Goal: Obtain resource: Download file/media

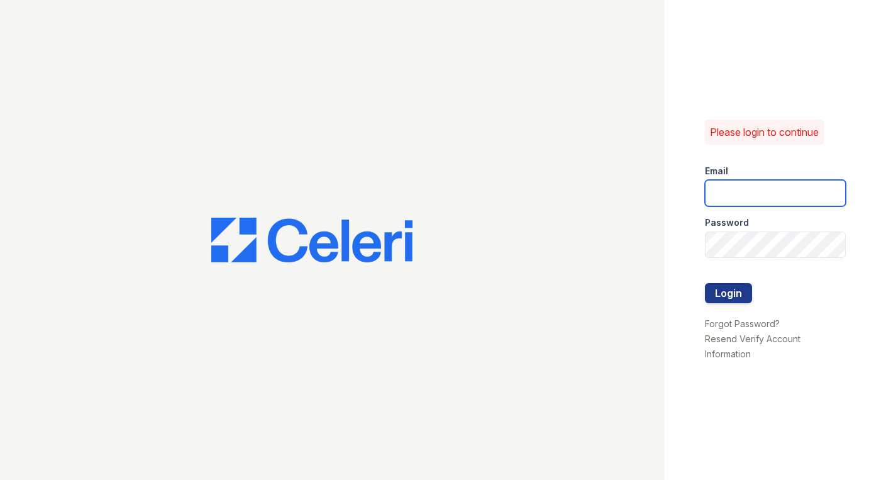
type input "[PERSON_NAME][EMAIL_ADDRESS][DOMAIN_NAME]"
click at [732, 313] on div at bounding box center [775, 309] width 141 height 13
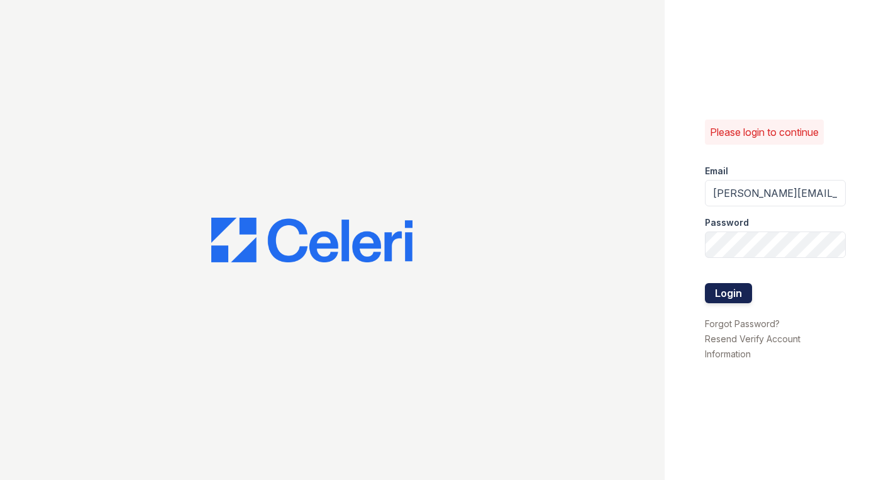
click at [732, 303] on button "Login" at bounding box center [728, 293] width 47 height 20
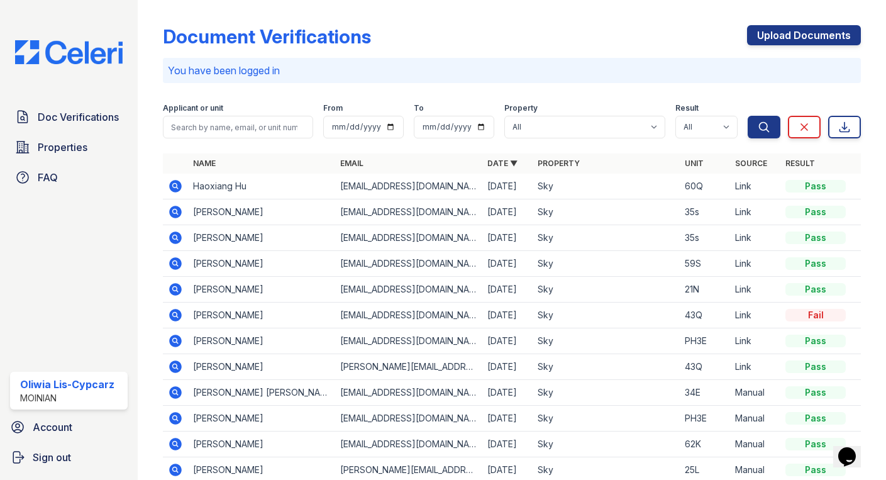
click at [173, 189] on icon at bounding box center [175, 186] width 13 height 13
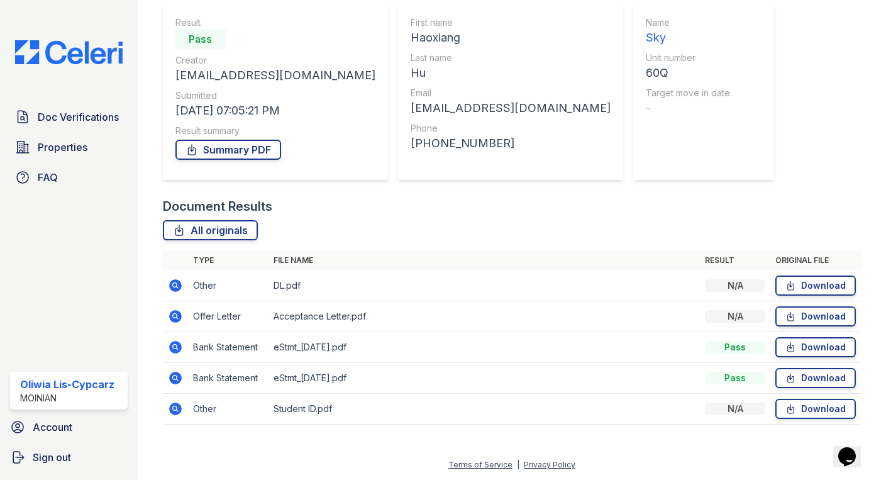
click at [177, 374] on icon at bounding box center [175, 378] width 13 height 13
click at [808, 285] on link "Download" at bounding box center [815, 285] width 81 height 20
click at [808, 317] on link "Download" at bounding box center [815, 316] width 81 height 20
click at [811, 345] on link "Download" at bounding box center [815, 347] width 81 height 20
click at [817, 383] on link "Download" at bounding box center [815, 378] width 81 height 20
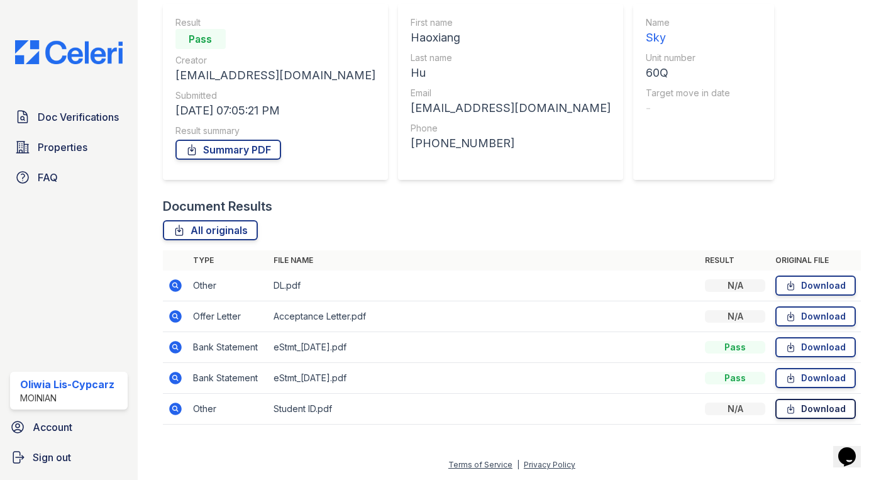
click at [818, 411] on link "Download" at bounding box center [815, 409] width 81 height 20
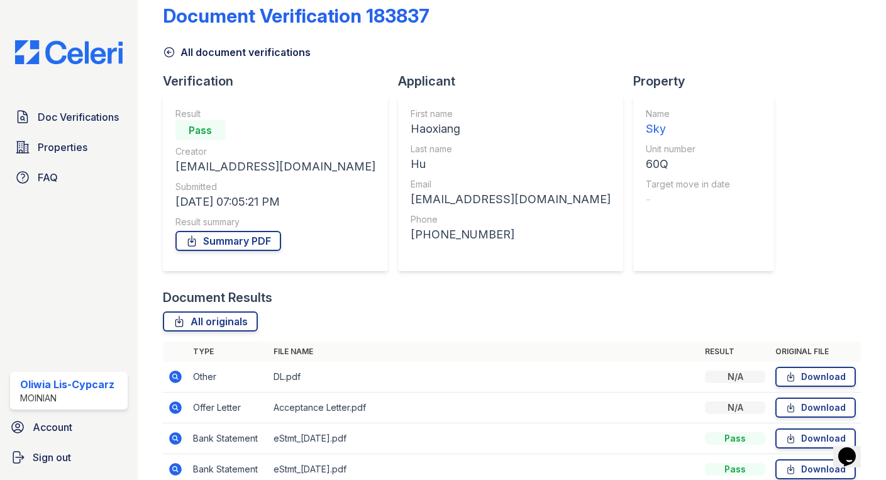
scroll to position [10, 0]
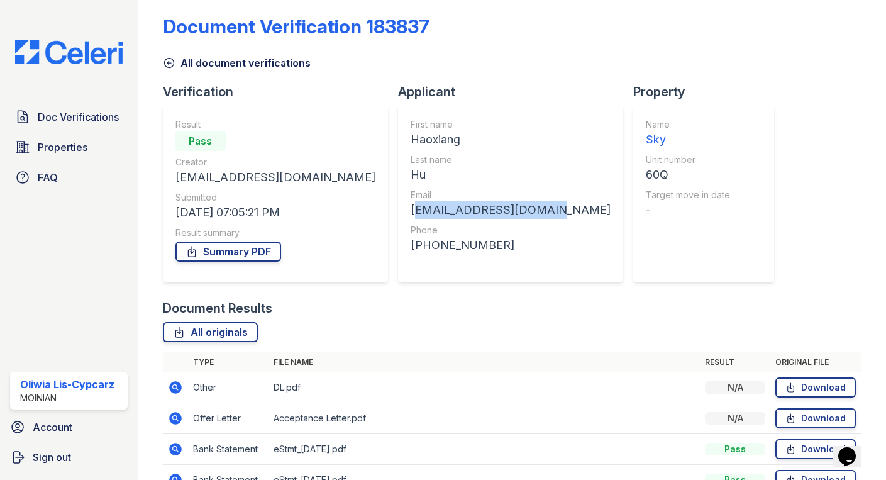
drag, startPoint x: 464, startPoint y: 210, endPoint x: 335, endPoint y: 209, distance: 129.6
click at [398, 209] on div "First name Haoxiang Last name Hu Email jasonhu1386@gmail.com Phone +16789181386" at bounding box center [510, 194] width 225 height 176
copy div "jasonhu1386@gmail.com"
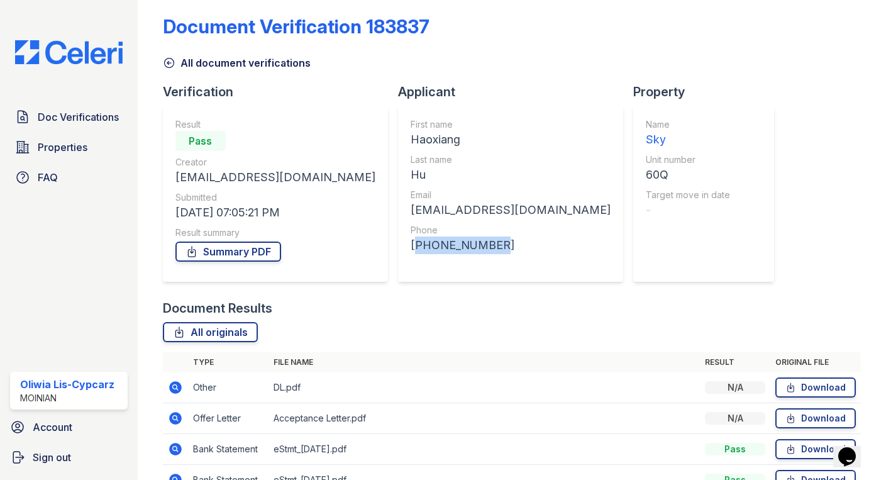
drag, startPoint x: 408, startPoint y: 246, endPoint x: 335, endPoint y: 248, distance: 73.0
click at [398, 248] on div "First name Haoxiang Last name Hu Email jasonhu1386@gmail.com Phone +16789181386" at bounding box center [510, 194] width 225 height 176
copy div "+16789181386"
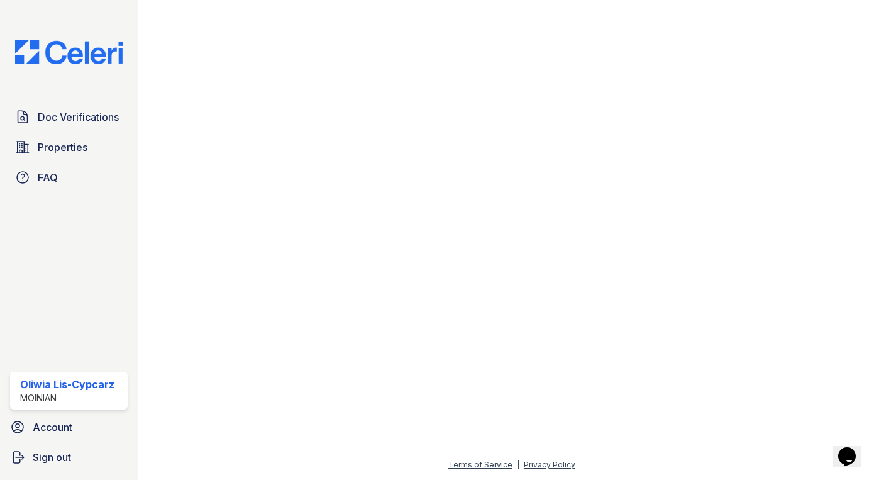
scroll to position [665, 0]
